Goal: Obtain resource: Download file/media

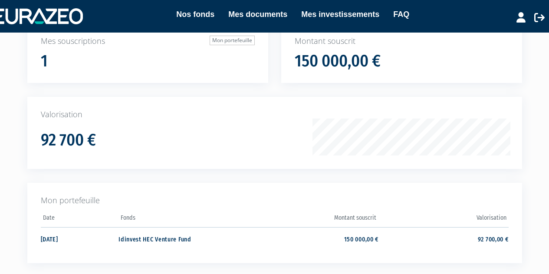
scroll to position [113, 0]
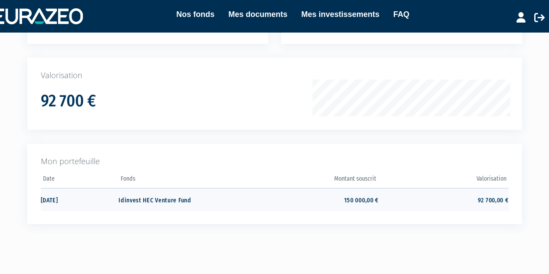
click at [169, 200] on td "Idinvest HEC Venture Fund" at bounding box center [183, 199] width 130 height 23
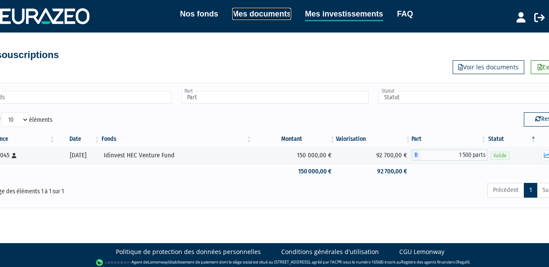
click at [248, 14] on link "Mes documents" at bounding box center [261, 14] width 59 height 12
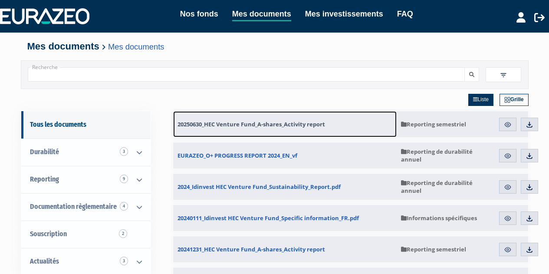
click at [242, 122] on span "20250630_HEC Venture Fund_A-shares_Activity report" at bounding box center [250, 124] width 147 height 8
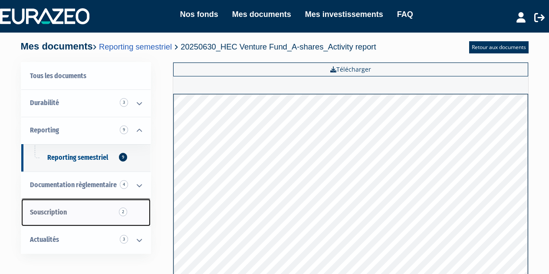
click at [58, 216] on span "Souscription 2" at bounding box center [48, 212] width 37 height 8
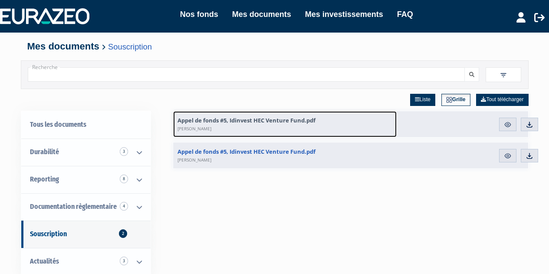
click at [285, 120] on span "Appel de fonds #5, Idinvest HEC Venture Fund.pdf Emmanuelle Henry" at bounding box center [246, 124] width 138 height 16
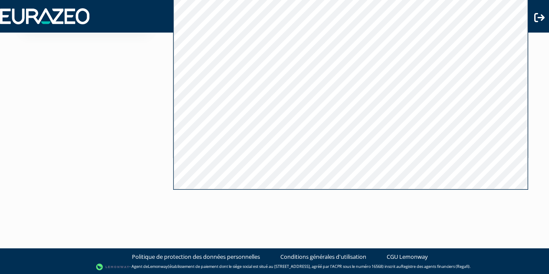
scroll to position [196, 0]
